Goal: Transaction & Acquisition: Purchase product/service

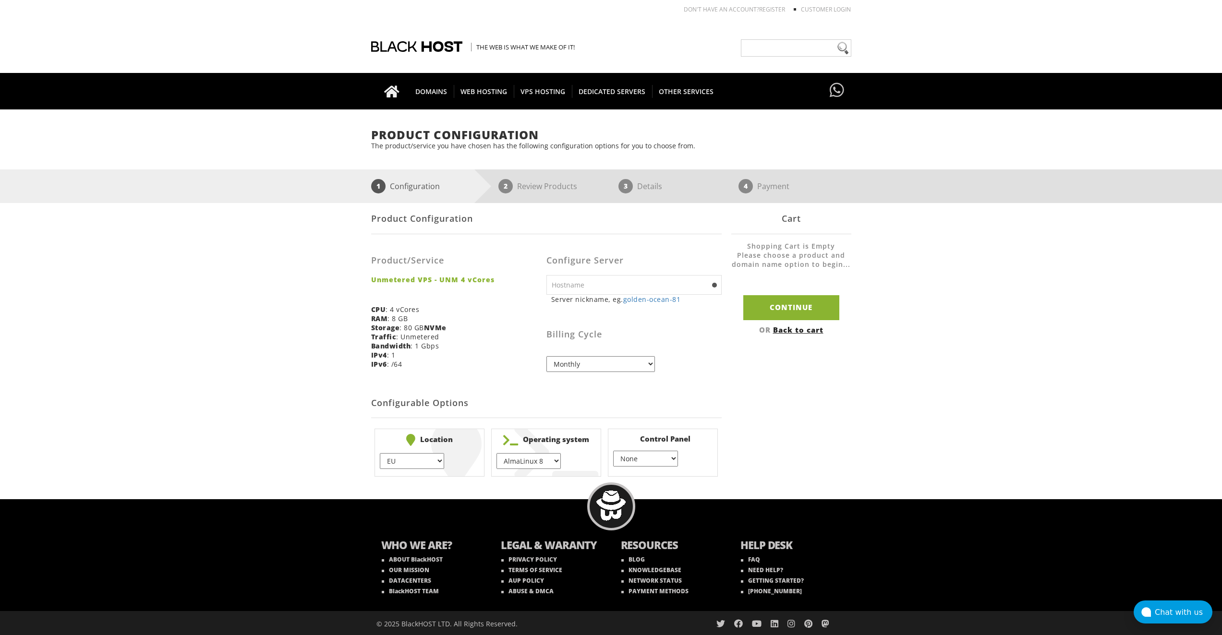
scroll to position [1, 0]
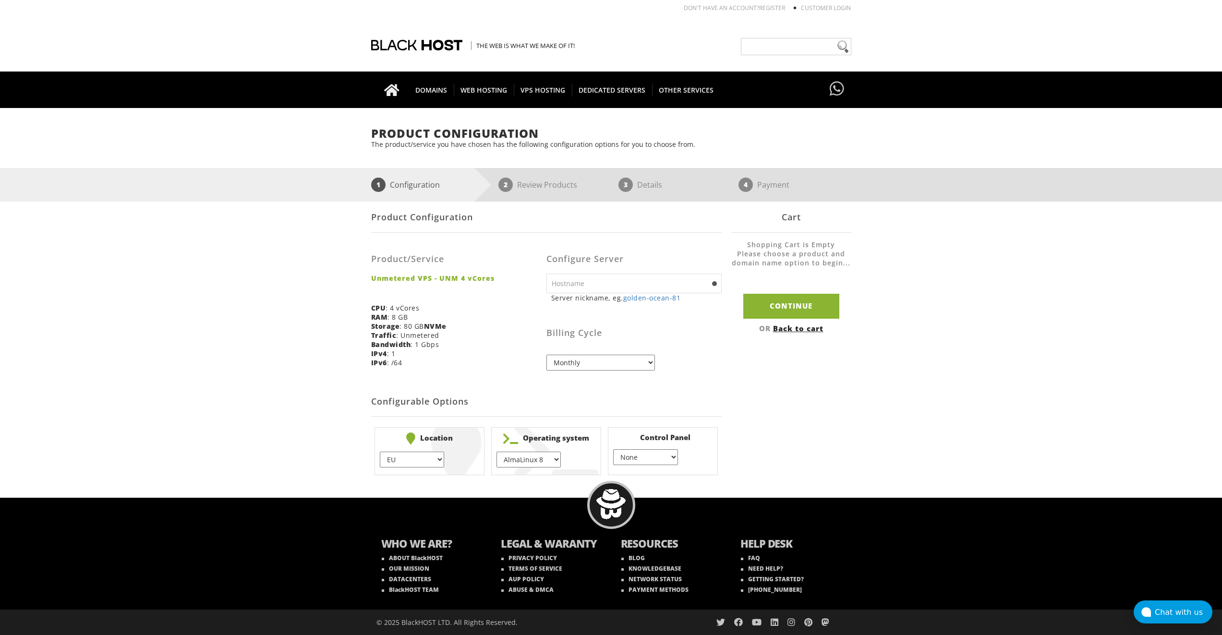
click at [420, 457] on select "EU } [GEOGRAPHIC_DATA] } [GEOGRAPHIC_DATA] } [GEOGRAPHIC_DATA] } [GEOGRAPHIC_DA…" at bounding box center [412, 460] width 64 height 16
select select "1226"
click at [380, 452] on select "EU } [GEOGRAPHIC_DATA] } [GEOGRAPHIC_DATA] } [GEOGRAPHIC_DATA] } [GEOGRAPHIC_DA…" at bounding box center [412, 460] width 64 height 16
click at [414, 466] on select "EU } [GEOGRAPHIC_DATA] } [GEOGRAPHIC_DATA] } [GEOGRAPHIC_DATA] } [GEOGRAPHIC_DA…" at bounding box center [412, 460] width 64 height 16
click at [380, 452] on select "EU } [GEOGRAPHIC_DATA] } [GEOGRAPHIC_DATA] } [GEOGRAPHIC_DATA] } [GEOGRAPHIC_DA…" at bounding box center [412, 460] width 64 height 16
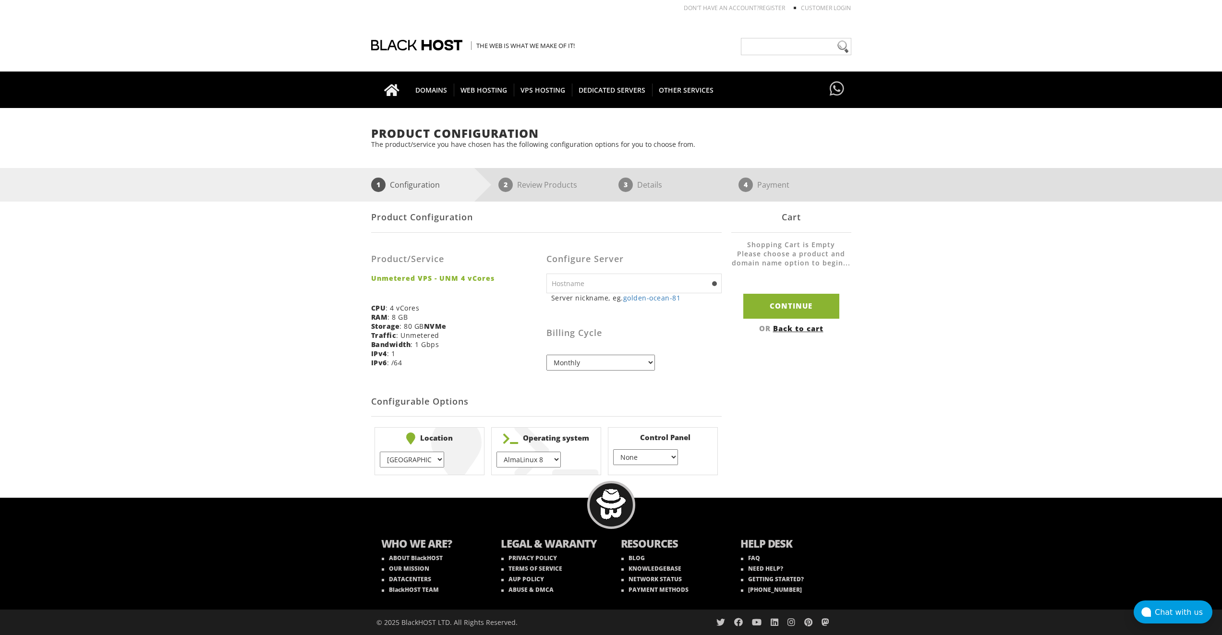
click at [609, 365] on select "Monthly Quarterly (Save: ~5%) Semi-Annually (Save: ~10%) Annually (Save: ~15%) …" at bounding box center [601, 363] width 109 height 16
click at [535, 463] on select "AlmaLinux 8 } AlmaLinux 9 } AlmaLinux 10 } Rocky Linux 8 } Rocky Linux 9 } Cent…" at bounding box center [529, 460] width 64 height 16
click at [654, 460] on select "None } Virtualmin } Cpanel } DirectAdmin }" at bounding box center [645, 458] width 64 height 16
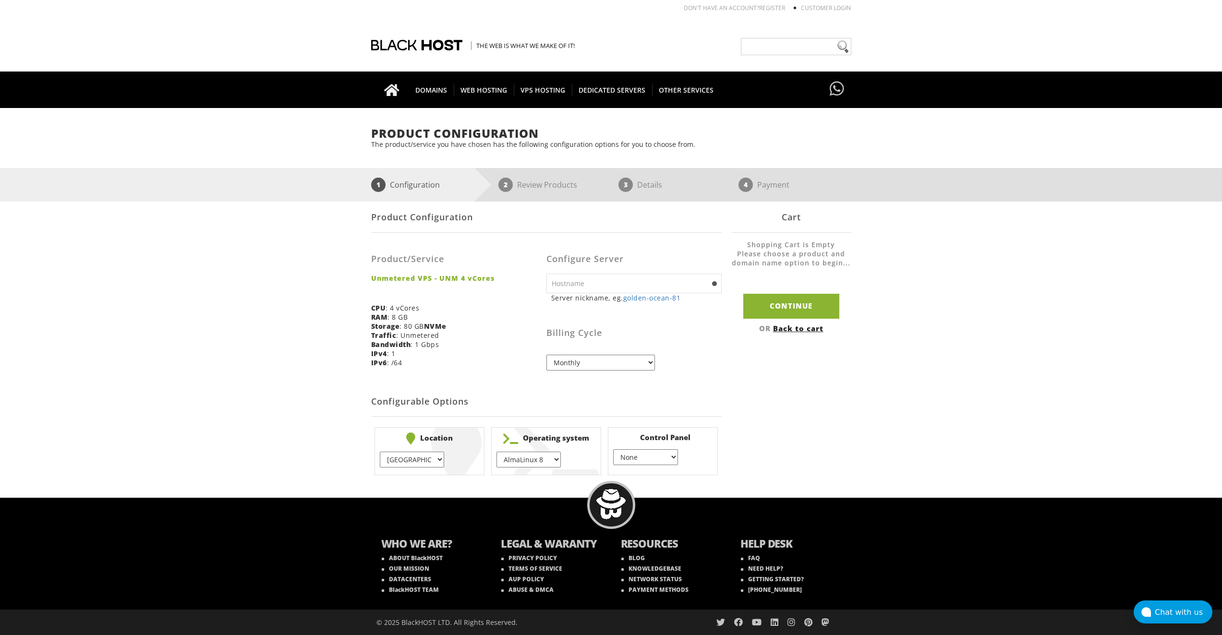
click at [654, 460] on select "None } Virtualmin } Cpanel } DirectAdmin }" at bounding box center [645, 458] width 64 height 16
